Goal: Task Accomplishment & Management: Manage account settings

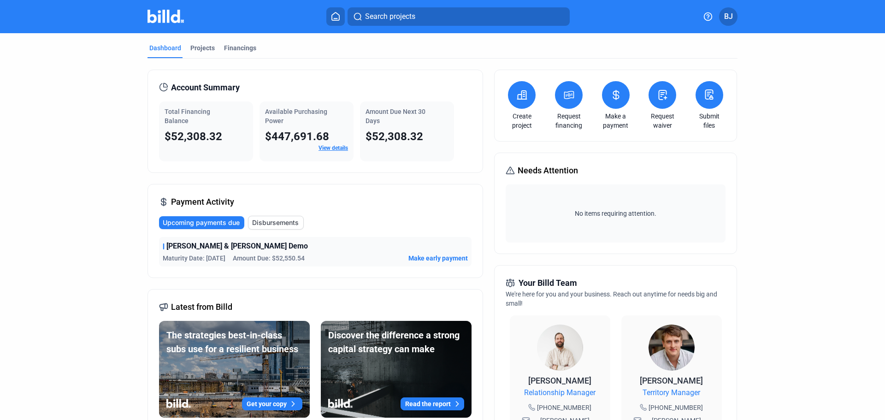
click at [447, 257] on span "Make early payment" at bounding box center [438, 258] width 59 height 9
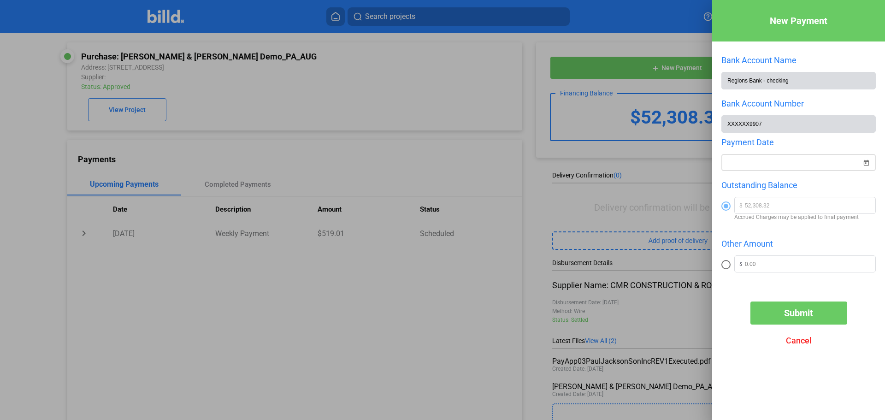
click at [864, 163] on span "Open calendar" at bounding box center [867, 157] width 22 height 22
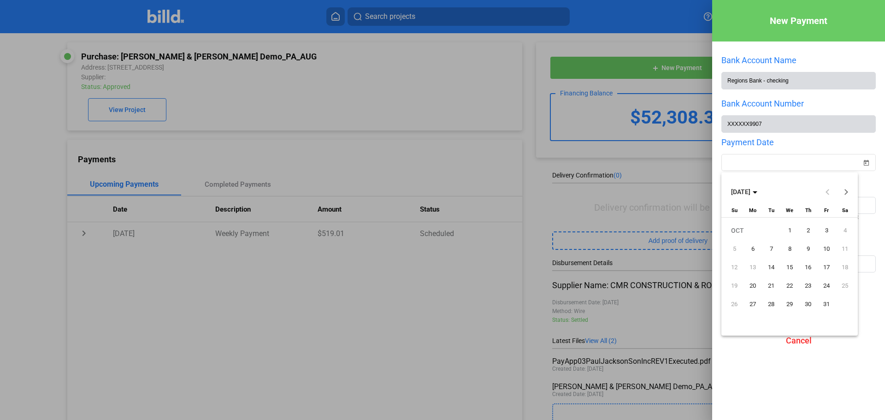
click at [790, 230] on span "1" at bounding box center [790, 230] width 17 height 17
type input "[DATE]"
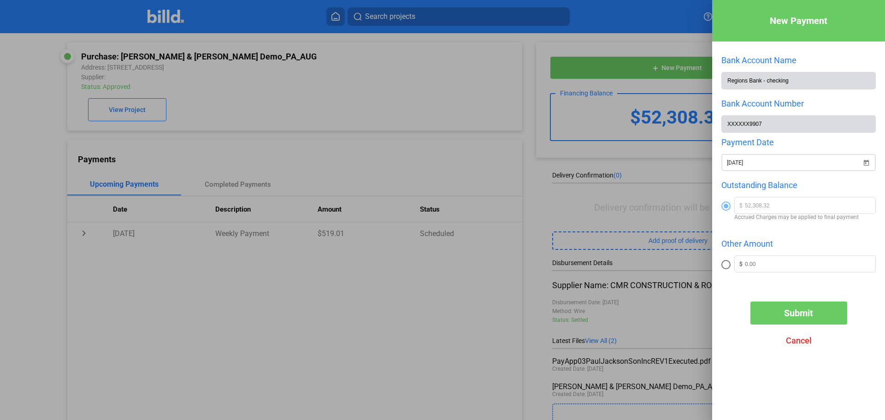
click at [867, 164] on span "Open calendar" at bounding box center [867, 157] width 22 height 22
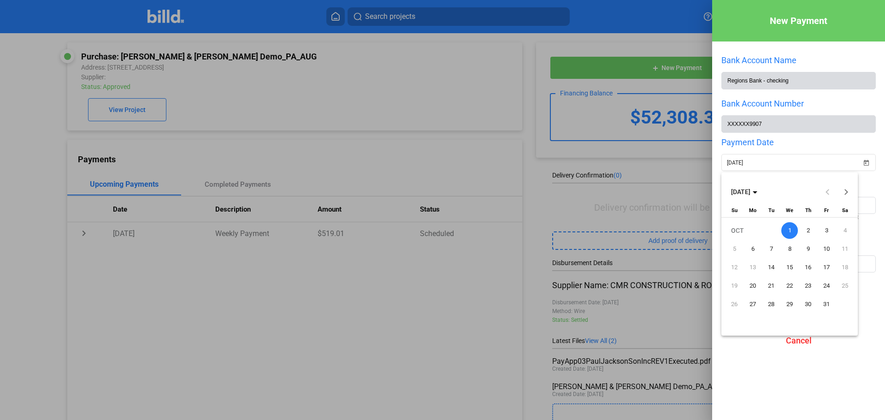
click at [788, 228] on span "1" at bounding box center [790, 230] width 17 height 17
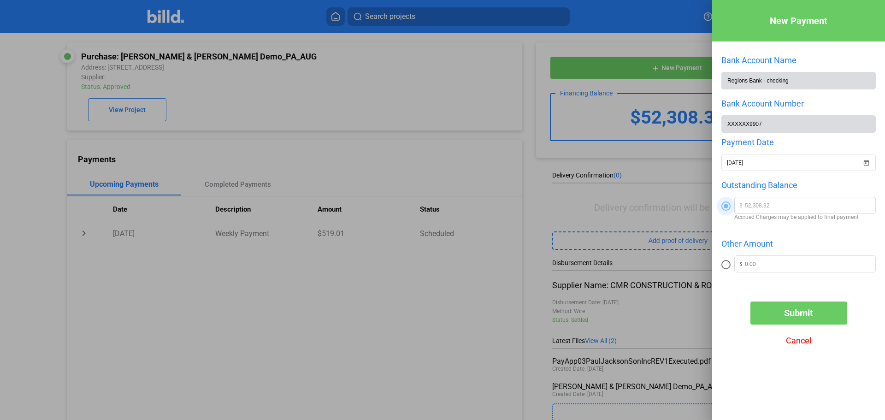
click at [725, 207] on span at bounding box center [726, 206] width 5 height 5
click at [725, 207] on input "radio" at bounding box center [726, 206] width 9 height 9
click at [782, 311] on button "Submit" at bounding box center [799, 313] width 97 height 23
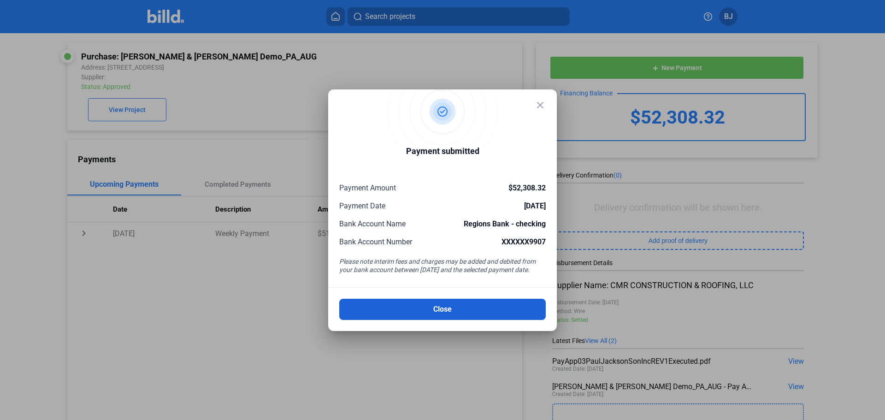
click at [405, 304] on button "Close" at bounding box center [442, 309] width 207 height 21
